Goal: Task Accomplishment & Management: Use online tool/utility

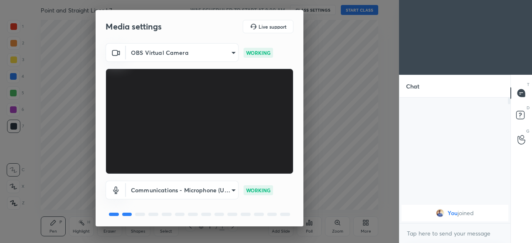
scroll to position [30, 0]
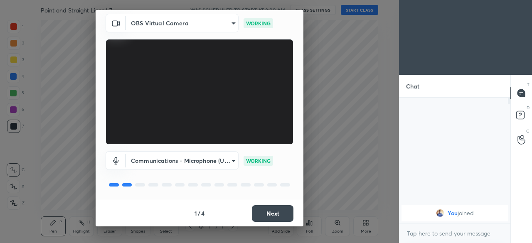
click at [273, 211] on button "Next" at bounding box center [273, 213] width 42 height 17
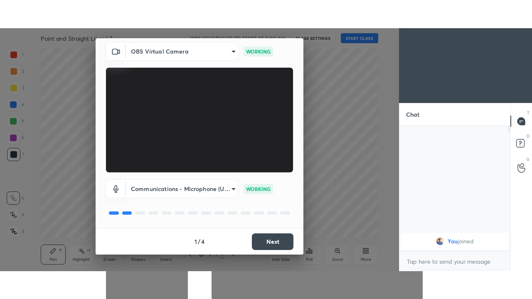
scroll to position [0, 0]
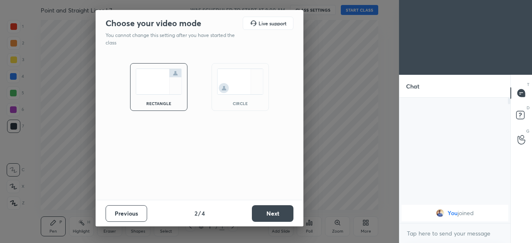
click at [273, 216] on button "Next" at bounding box center [273, 213] width 42 height 17
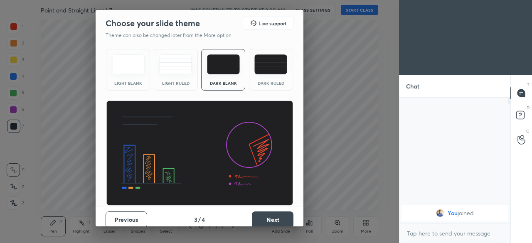
click at [275, 215] on button "Next" at bounding box center [273, 220] width 42 height 17
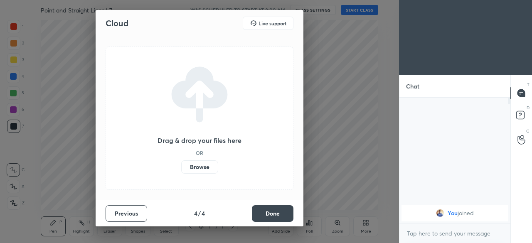
click at [279, 210] on button "Done" at bounding box center [273, 213] width 42 height 17
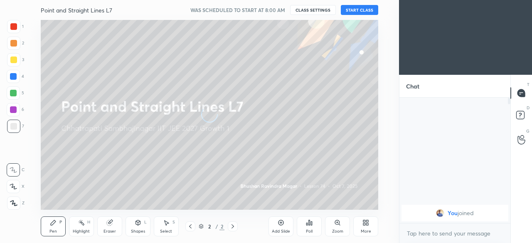
click at [362, 228] on div "More" at bounding box center [366, 227] width 25 height 20
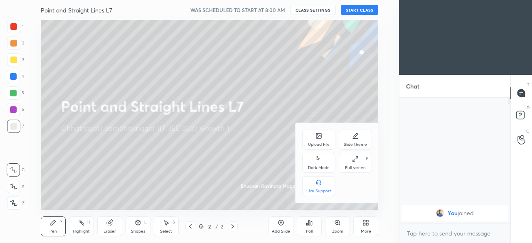
click at [322, 166] on div "Dark Mode" at bounding box center [319, 168] width 22 height 4
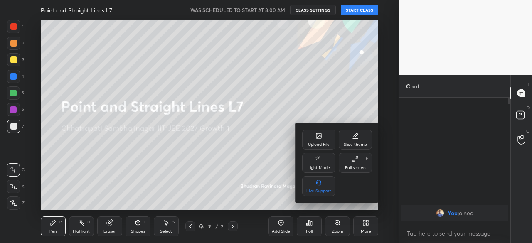
click at [355, 163] on div "Full screen F" at bounding box center [355, 163] width 33 height 20
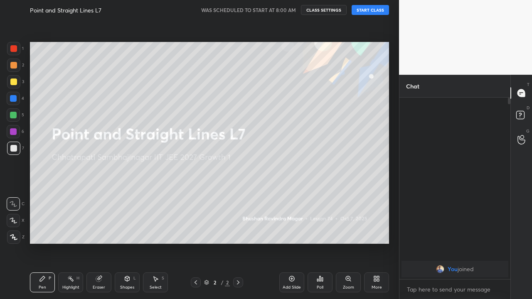
scroll to position [110, 109]
click at [294, 243] on div "Add Slide" at bounding box center [291, 283] width 25 height 20
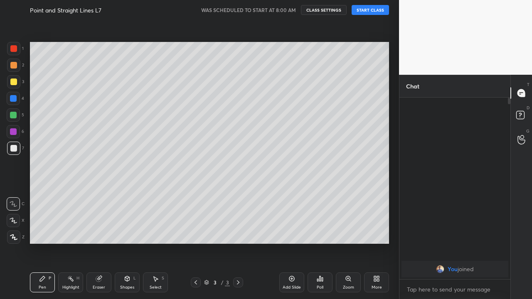
click at [368, 12] on button "START CLASS" at bounding box center [370, 10] width 37 height 10
click at [99, 243] on icon at bounding box center [98, 279] width 5 height 5
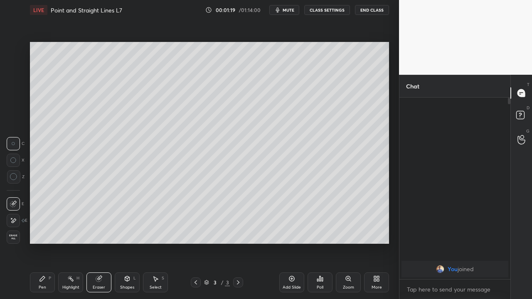
click at [48, 243] on div "Pen P" at bounding box center [42, 283] width 25 height 20
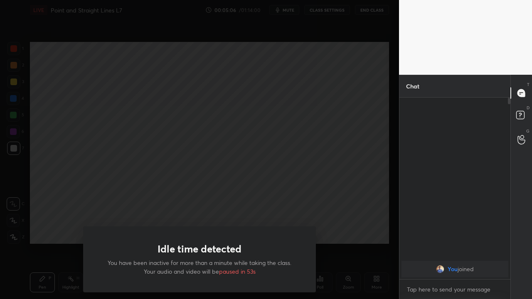
click at [42, 236] on div "Idle time detected You have been inactive for more than a minute while taking t…" at bounding box center [199, 149] width 399 height 299
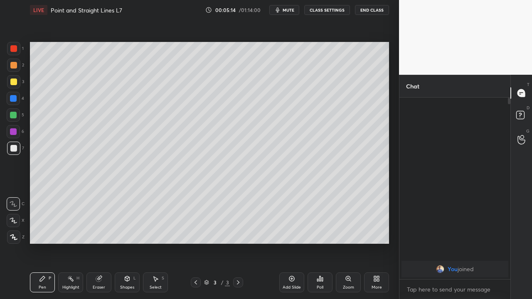
click at [289, 243] on icon at bounding box center [292, 279] width 7 height 7
click at [95, 243] on div "Eraser" at bounding box center [99, 283] width 25 height 20
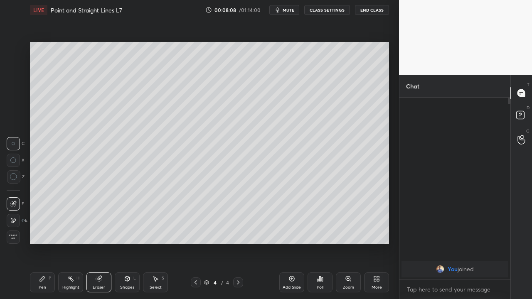
click at [45, 243] on icon at bounding box center [42, 279] width 7 height 7
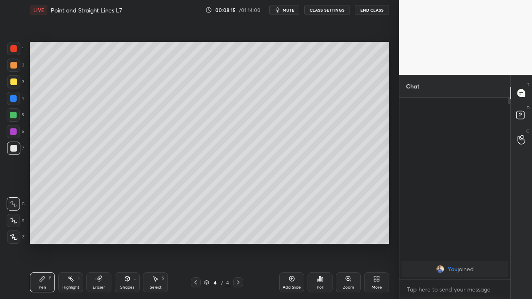
click at [98, 243] on div "Eraser" at bounding box center [99, 283] width 25 height 20
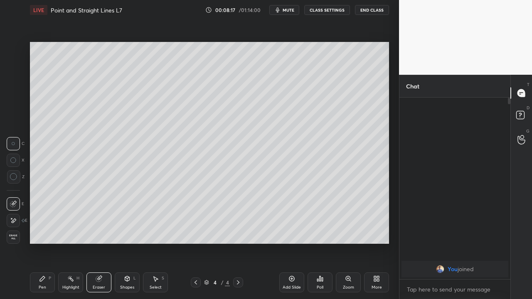
click at [45, 243] on icon at bounding box center [42, 279] width 7 height 7
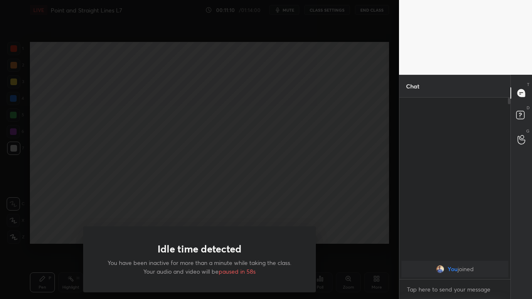
click at [42, 232] on div "Idle time detected You have been inactive for more than a minute while taking t…" at bounding box center [199, 149] width 399 height 299
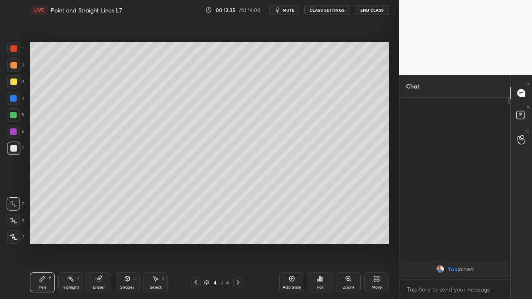
click at [287, 243] on div "Add Slide" at bounding box center [291, 283] width 25 height 20
click at [99, 243] on icon at bounding box center [98, 279] width 5 height 5
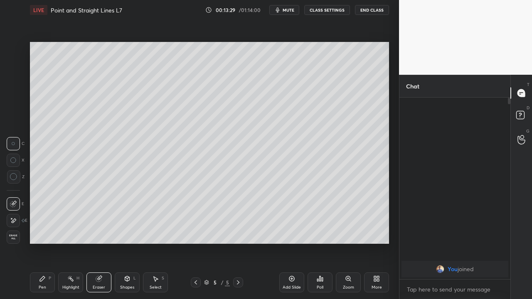
click at [45, 243] on icon at bounding box center [42, 279] width 7 height 7
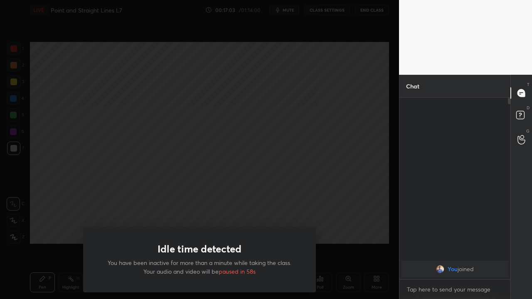
click at [45, 228] on div "Idle time detected You have been inactive for more than a minute while taking t…" at bounding box center [199, 149] width 399 height 299
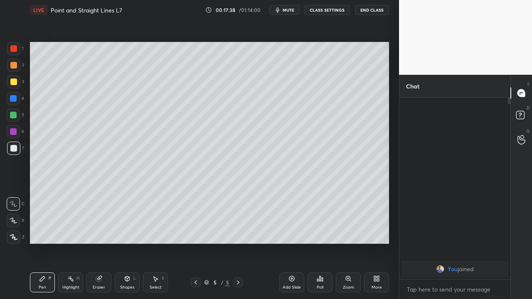
click at [284, 243] on div "Add Slide" at bounding box center [291, 283] width 25 height 20
click at [14, 135] on div at bounding box center [13, 131] width 13 height 13
click at [13, 82] on div at bounding box center [13, 82] width 7 height 7
click at [98, 243] on div "Eraser" at bounding box center [99, 283] width 25 height 20
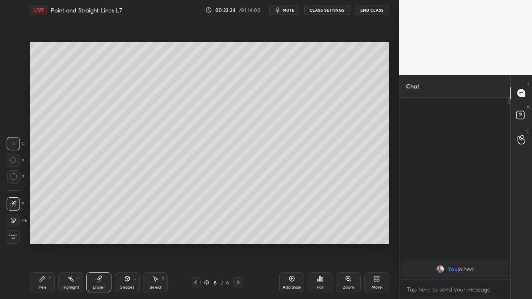
click at [43, 243] on div "Pen P" at bounding box center [42, 283] width 25 height 20
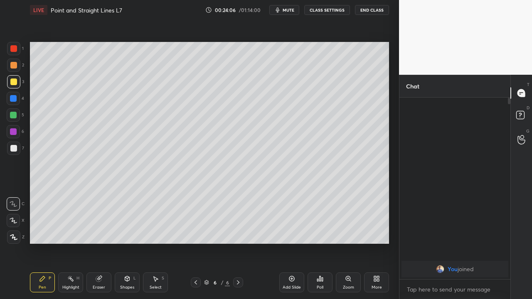
click at [94, 243] on div "Eraser" at bounding box center [99, 283] width 25 height 20
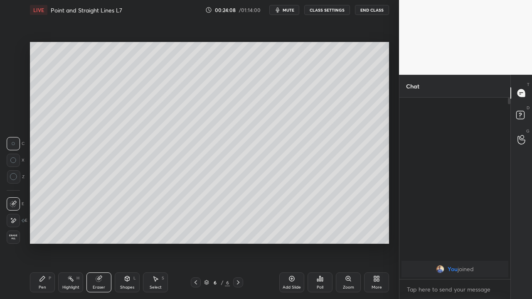
click at [42, 243] on icon at bounding box center [42, 279] width 5 height 5
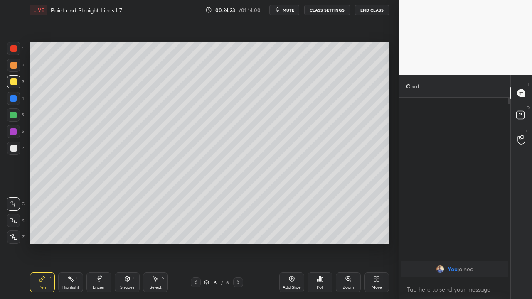
click at [73, 243] on icon at bounding box center [70, 279] width 7 height 7
click at [99, 243] on div "Eraser" at bounding box center [99, 283] width 25 height 20
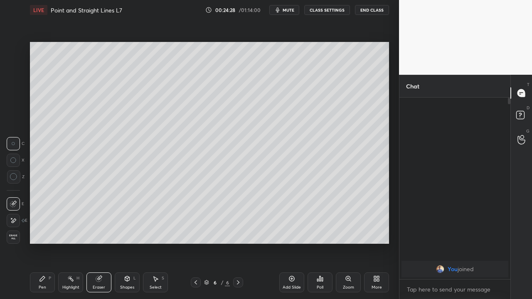
click at [68, 243] on div "Highlight H" at bounding box center [70, 283] width 25 height 20
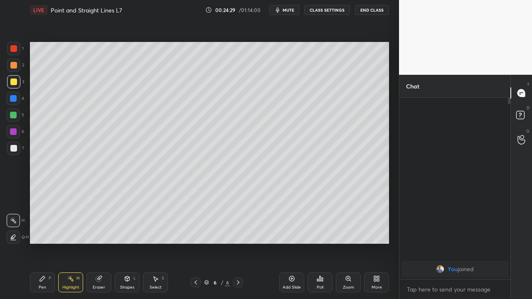
click at [44, 243] on icon at bounding box center [42, 279] width 5 height 5
click at [12, 148] on div at bounding box center [13, 148] width 7 height 7
click at [102, 243] on div "Eraser" at bounding box center [99, 288] width 12 height 4
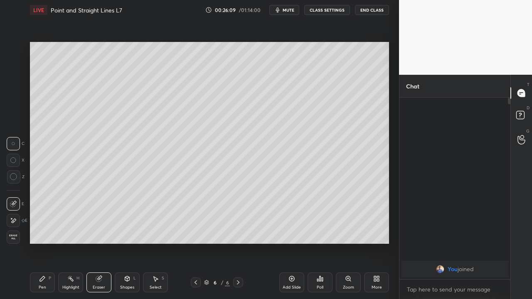
click at [44, 243] on div "Pen P" at bounding box center [42, 283] width 25 height 20
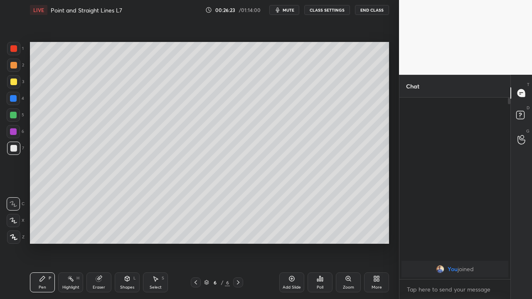
click at [95, 243] on div "Eraser" at bounding box center [99, 283] width 25 height 20
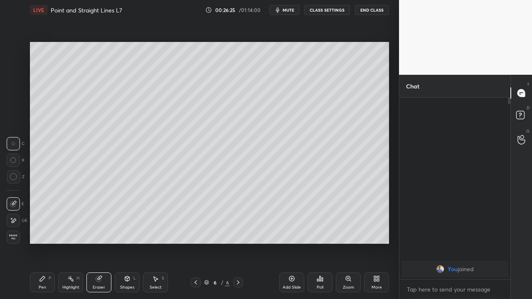
click at [41, 243] on icon at bounding box center [42, 279] width 5 height 5
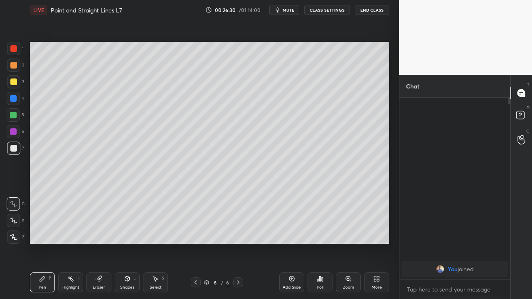
click at [96, 243] on icon at bounding box center [99, 279] width 7 height 7
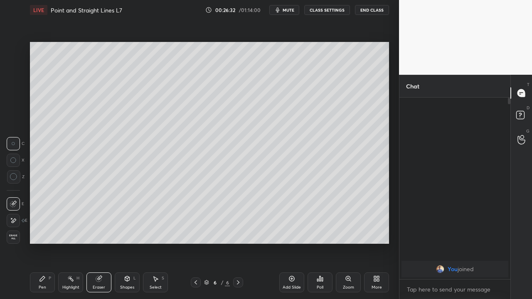
click at [42, 243] on icon at bounding box center [42, 279] width 7 height 7
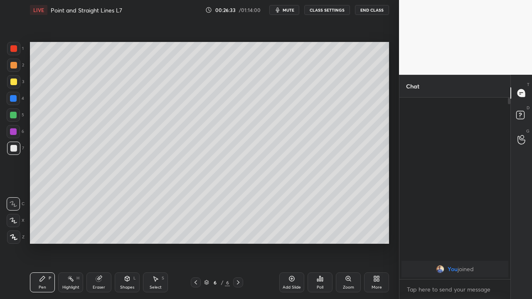
click at [15, 85] on div at bounding box center [13, 82] width 7 height 7
click at [95, 243] on div "Eraser" at bounding box center [99, 283] width 25 height 20
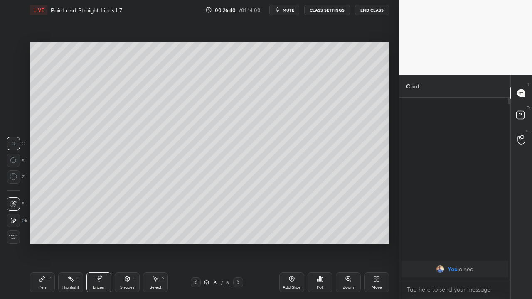
click at [41, 243] on div "Pen P" at bounding box center [42, 283] width 25 height 20
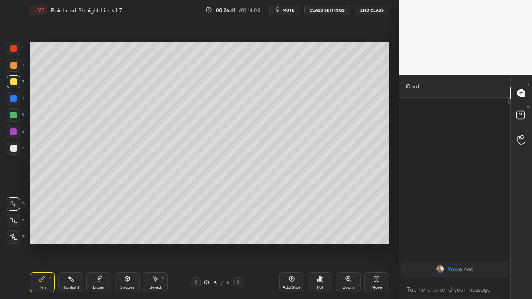
click at [15, 149] on div at bounding box center [13, 148] width 7 height 7
click at [0, 243] on div "1 2 3 4 5 6 7 C X Z C X Z E E Erase all H H LIVE Point and Straight Lines L7 00…" at bounding box center [196, 149] width 393 height 299
click at [99, 243] on icon at bounding box center [99, 279] width 7 height 7
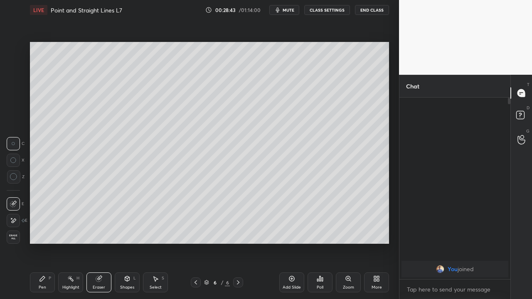
click at [45, 243] on icon at bounding box center [42, 279] width 7 height 7
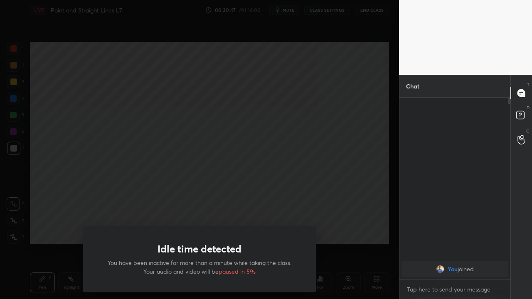
click at [34, 243] on div "Idle time detected You have been inactive for more than a minute while taking t…" at bounding box center [199, 149] width 399 height 299
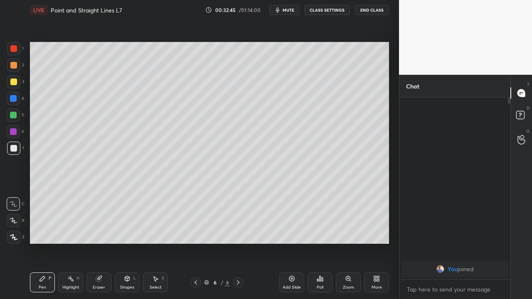
click at [97, 243] on div "Eraser" at bounding box center [99, 288] width 12 height 4
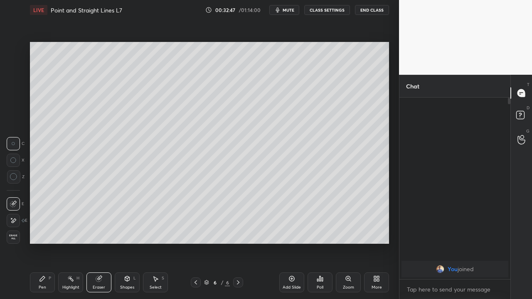
click at [42, 243] on icon at bounding box center [42, 279] width 5 height 5
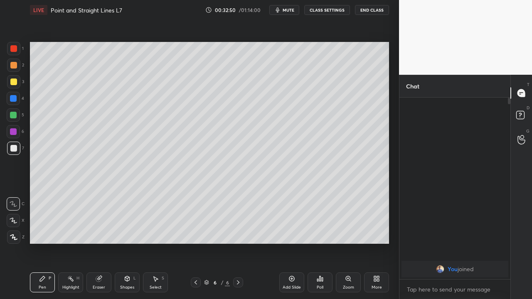
click at [287, 243] on div "Add Slide" at bounding box center [291, 283] width 25 height 20
click at [195, 243] on icon at bounding box center [196, 282] width 7 height 7
click at [238, 243] on icon at bounding box center [238, 282] width 7 height 7
click at [98, 243] on icon at bounding box center [98, 279] width 5 height 5
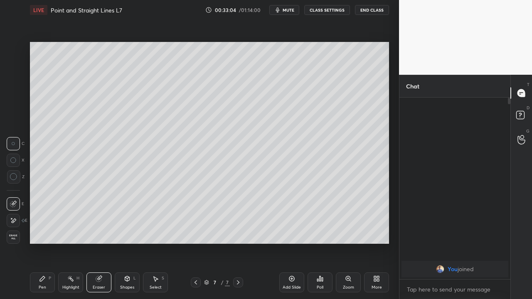
click at [46, 243] on div "Pen P" at bounding box center [42, 283] width 25 height 20
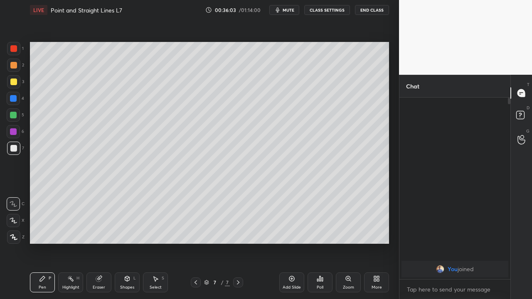
click at [289, 243] on div "Add Slide" at bounding box center [291, 283] width 25 height 20
click at [99, 243] on icon at bounding box center [98, 279] width 5 height 5
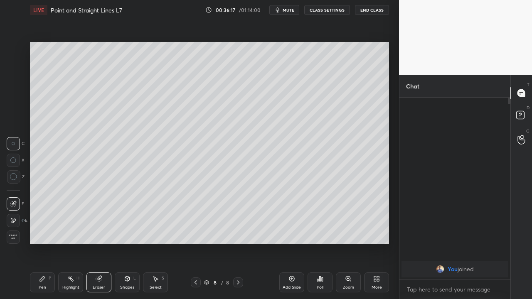
click at [46, 243] on div "Pen" at bounding box center [42, 288] width 7 height 4
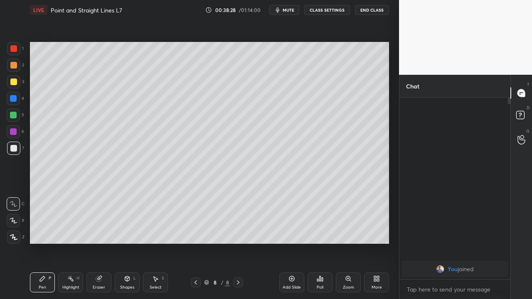
click at [16, 82] on div at bounding box center [13, 82] width 7 height 7
click at [13, 134] on div at bounding box center [13, 132] width 7 height 7
click at [15, 85] on div at bounding box center [13, 81] width 13 height 13
click at [290, 243] on icon at bounding box center [292, 279] width 7 height 7
click at [196, 243] on icon at bounding box center [196, 282] width 7 height 7
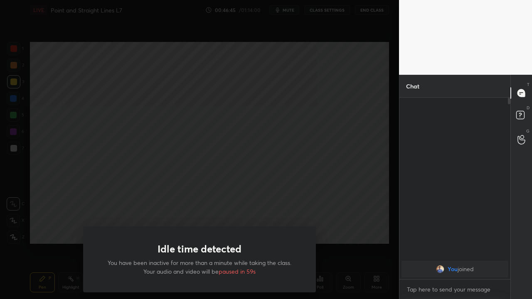
click at [47, 243] on div "Idle time detected You have been inactive for more than a minute while taking t…" at bounding box center [199, 149] width 399 height 299
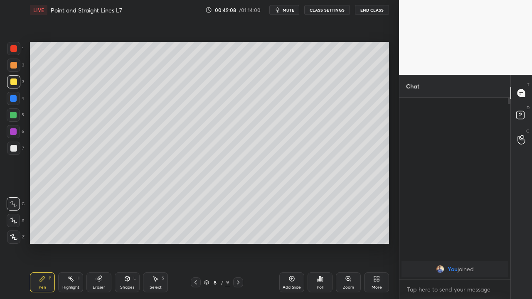
click at [238, 243] on icon at bounding box center [238, 282] width 7 height 7
click at [286, 243] on div "Add Slide" at bounding box center [291, 283] width 25 height 20
click at [13, 131] on div at bounding box center [13, 132] width 7 height 7
click at [98, 243] on icon at bounding box center [98, 279] width 5 height 5
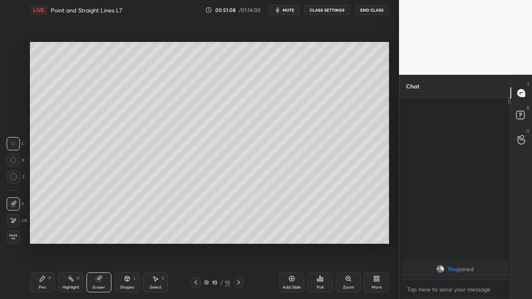
click at [45, 243] on div "Pen P" at bounding box center [42, 283] width 25 height 20
click at [14, 150] on div at bounding box center [13, 148] width 7 height 7
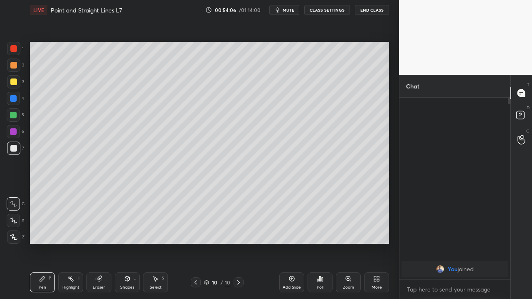
click at [289, 243] on div "Add Slide" at bounding box center [291, 283] width 25 height 20
click at [13, 84] on div at bounding box center [13, 82] width 7 height 7
click at [376, 11] on button "End Class" at bounding box center [372, 10] width 34 height 10
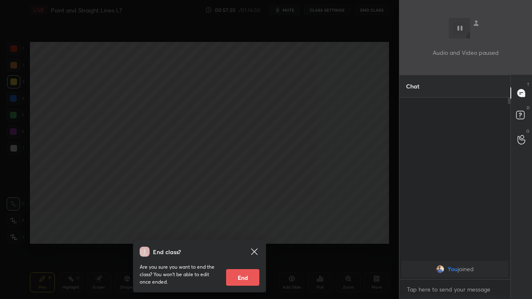
click at [247, 243] on button "End" at bounding box center [242, 278] width 33 height 17
type textarea "x"
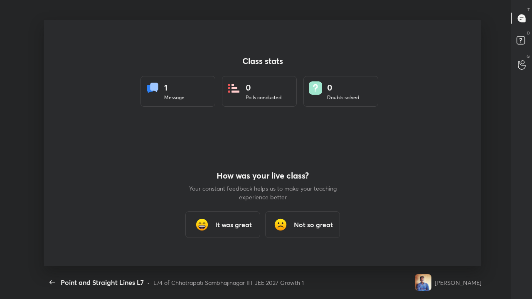
scroll to position [0, 0]
click at [52, 243] on icon "button" at bounding box center [52, 283] width 10 height 10
